Goal: Information Seeking & Learning: Learn about a topic

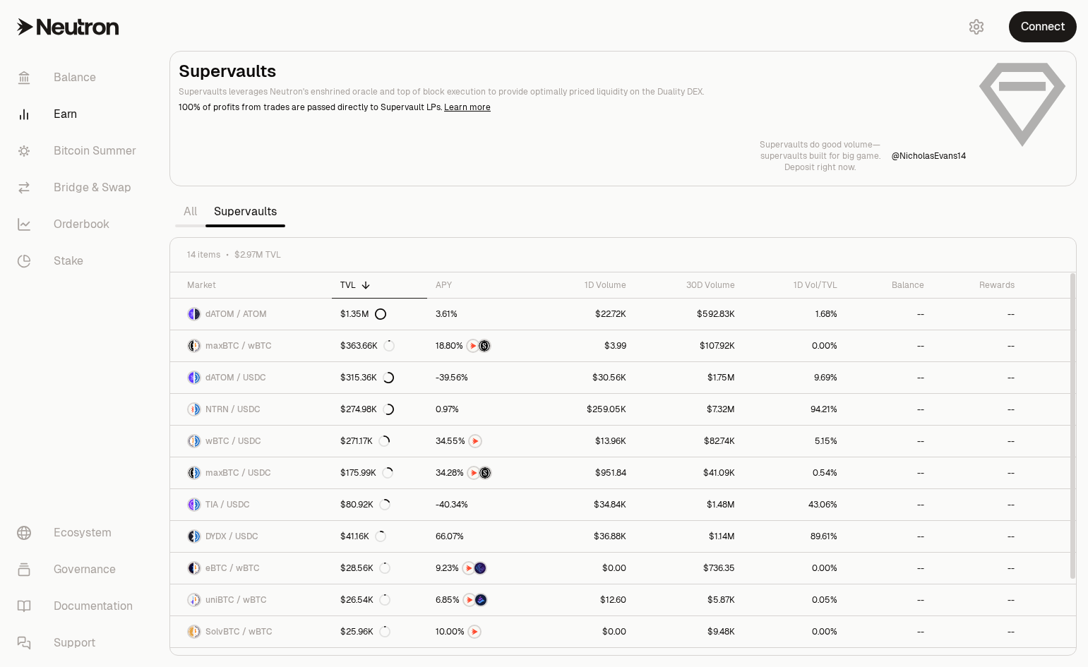
click at [193, 211] on link "All" at bounding box center [190, 212] width 30 height 28
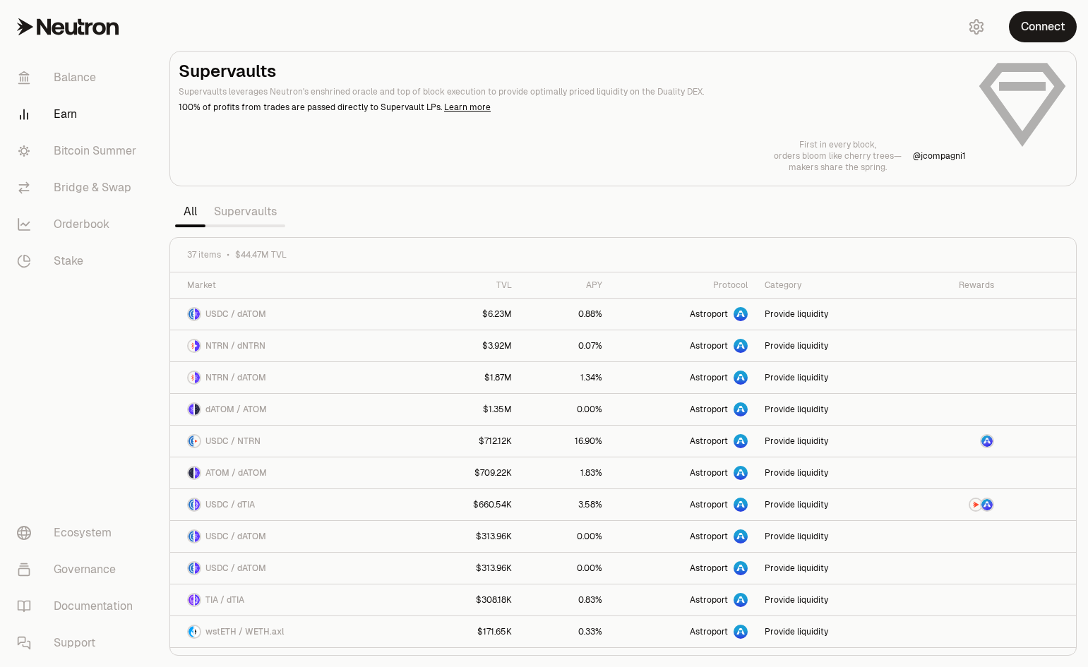
click at [230, 214] on link "Supervaults" at bounding box center [245, 212] width 80 height 28
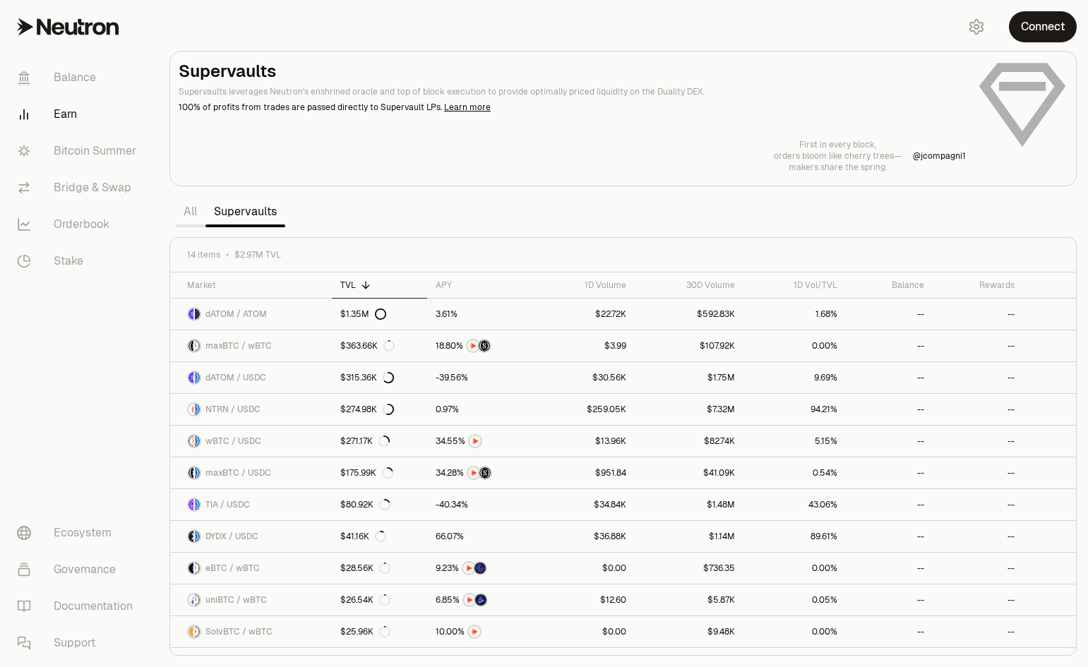
click at [210, 215] on link "Supervaults" at bounding box center [245, 212] width 80 height 28
click at [193, 214] on link "All" at bounding box center [190, 212] width 30 height 28
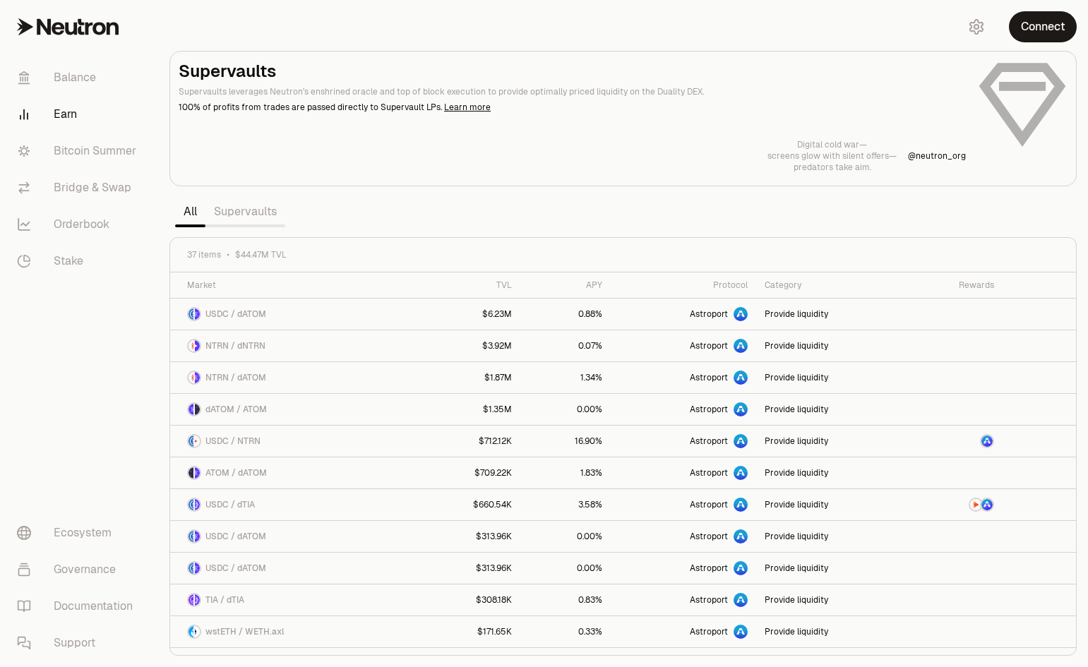
click at [263, 220] on link "Supervaults" at bounding box center [245, 212] width 80 height 28
